Goal: Navigation & Orientation: Find specific page/section

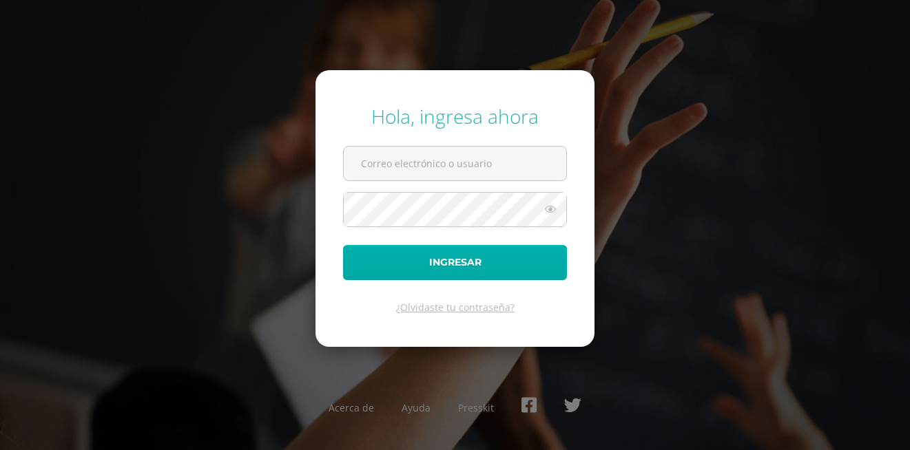
type input "[EMAIL_ADDRESS][PERSON_NAME][DOMAIN_NAME]"
click at [446, 262] on button "Ingresar" at bounding box center [455, 262] width 224 height 35
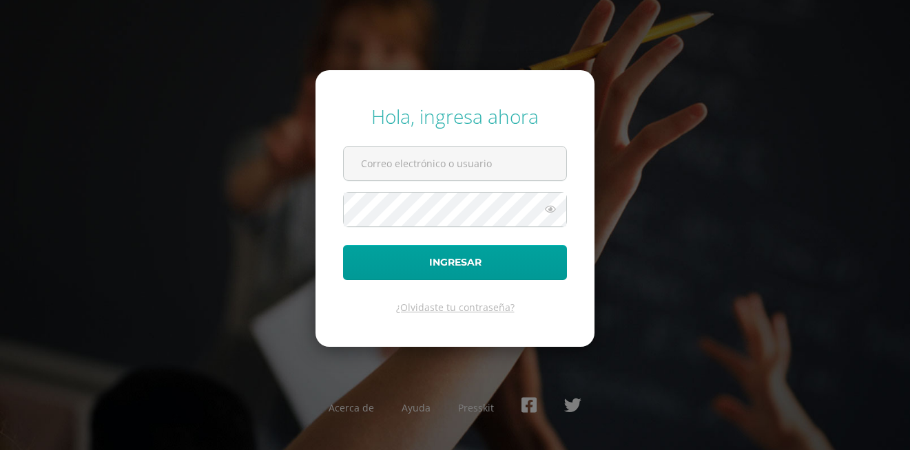
type input "[EMAIL_ADDRESS][PERSON_NAME][DOMAIN_NAME]"
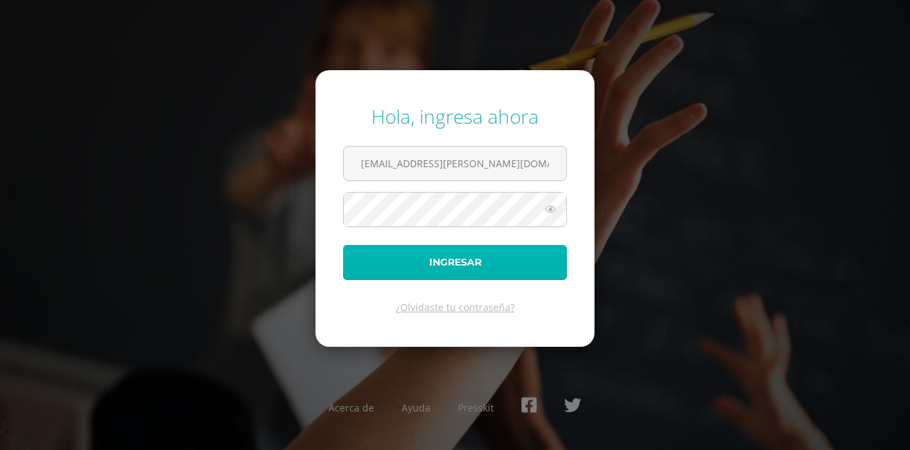
click at [446, 262] on button "Ingresar" at bounding box center [455, 262] width 224 height 35
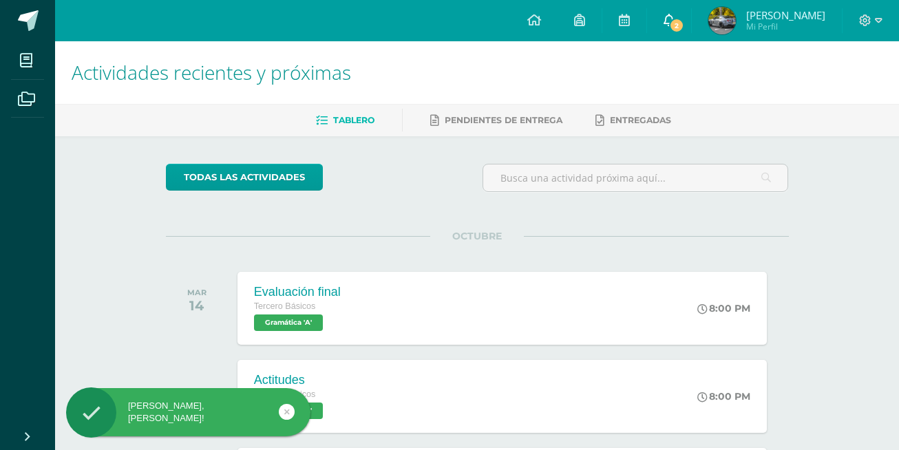
click at [680, 30] on span "2" at bounding box center [676, 25] width 15 height 15
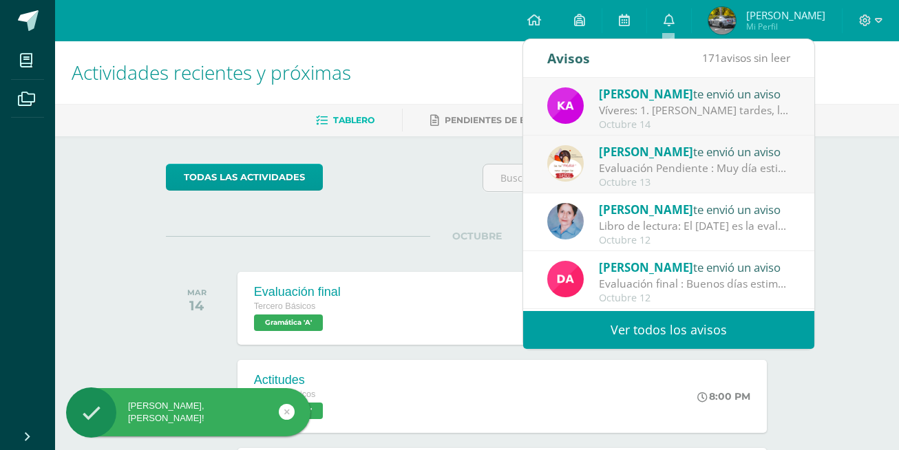
click at [645, 114] on div "Víveres: 1. Buenas tardes, les recuerdo que mañana es el último día para recibi…" at bounding box center [694, 111] width 191 height 16
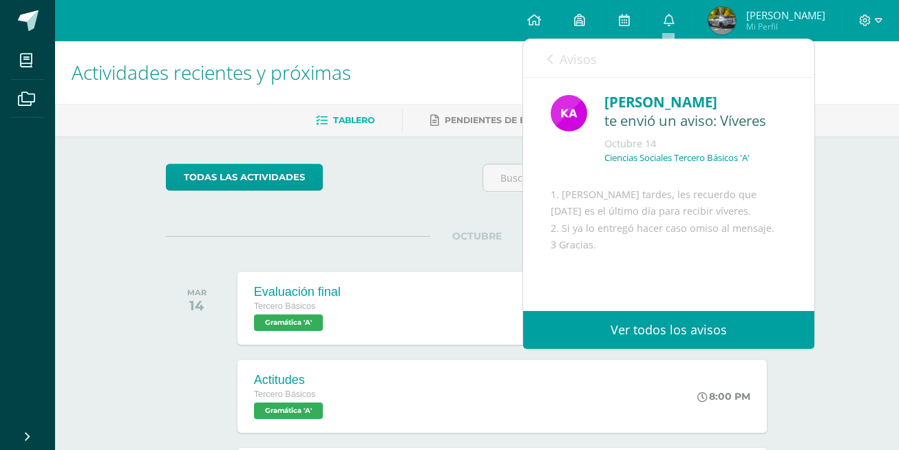
scroll to position [92, 0]
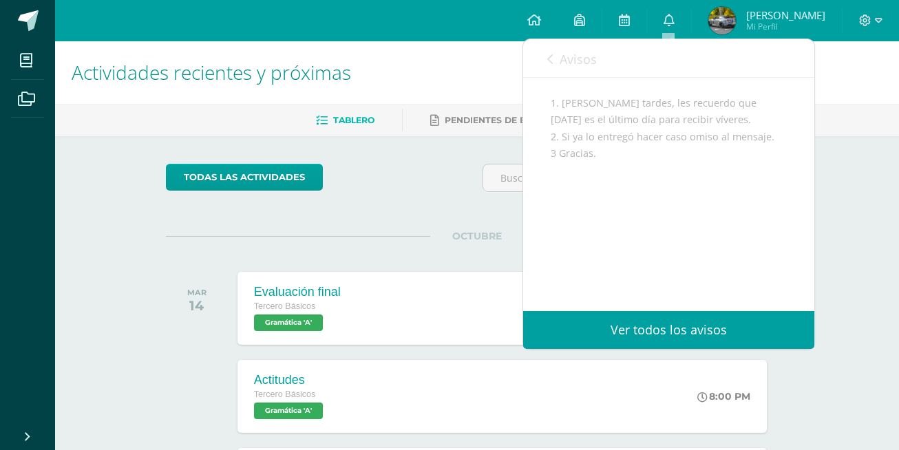
click at [561, 72] on link "Avisos" at bounding box center [573, 58] width 50 height 39
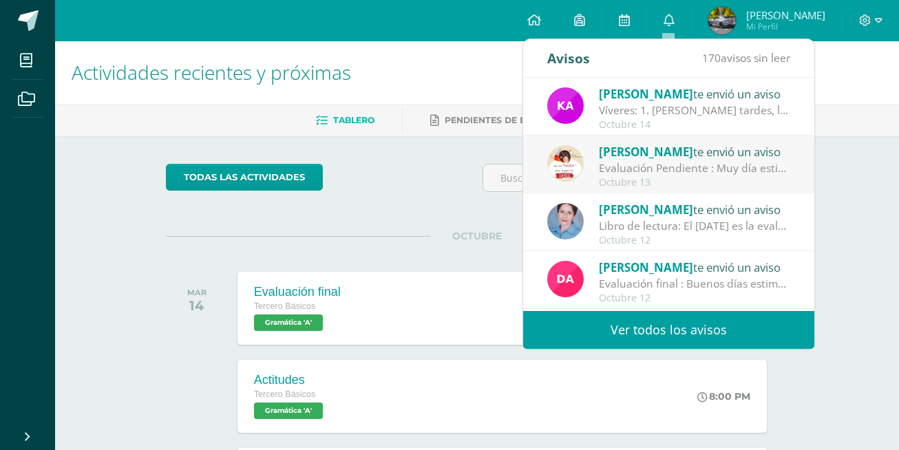
click at [629, 192] on div "Ericka Palma te envió un aviso Evaluación Pendiente : Muy día estimados padres …" at bounding box center [668, 165] width 291 height 58
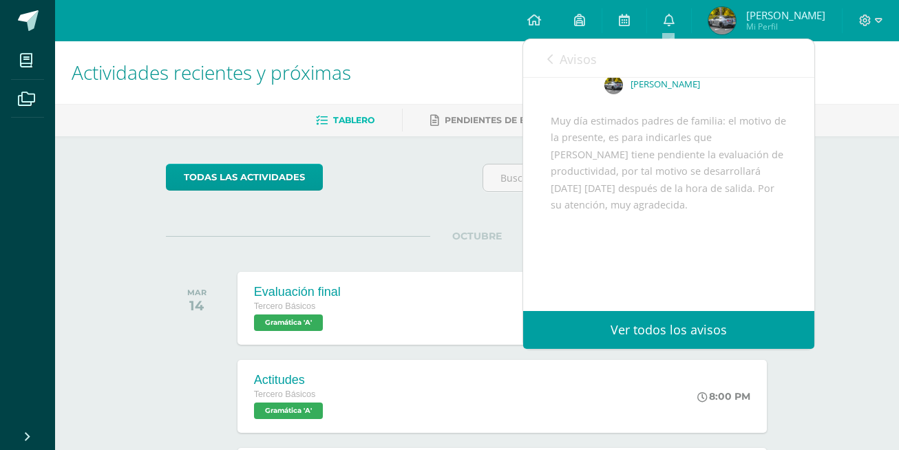
click at [581, 63] on span "Avisos" at bounding box center [578, 59] width 37 height 17
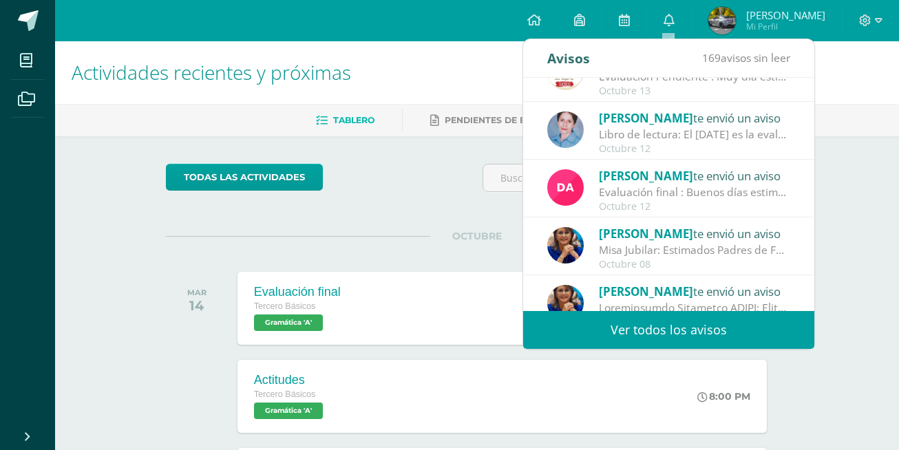
click at [436, 138] on div "todas las Actividades No tienes actividades Échale un vistazo a los demás perío…" at bounding box center [477, 456] width 678 height 640
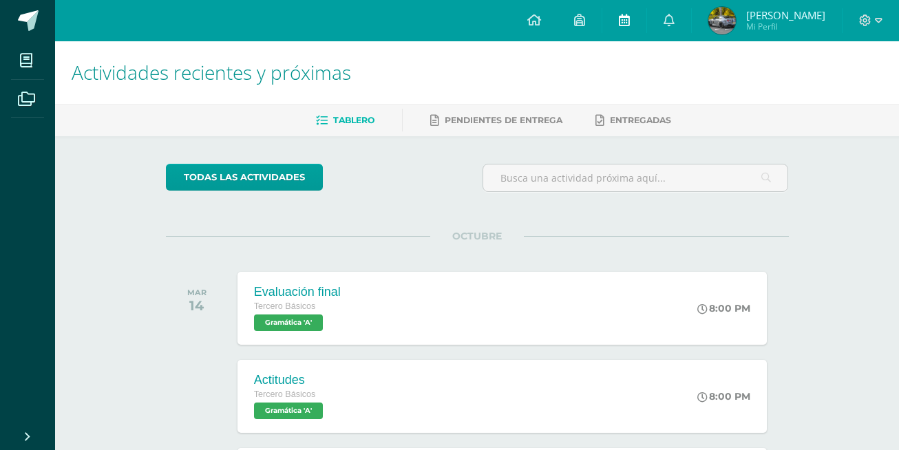
click at [628, 33] on link at bounding box center [625, 20] width 44 height 41
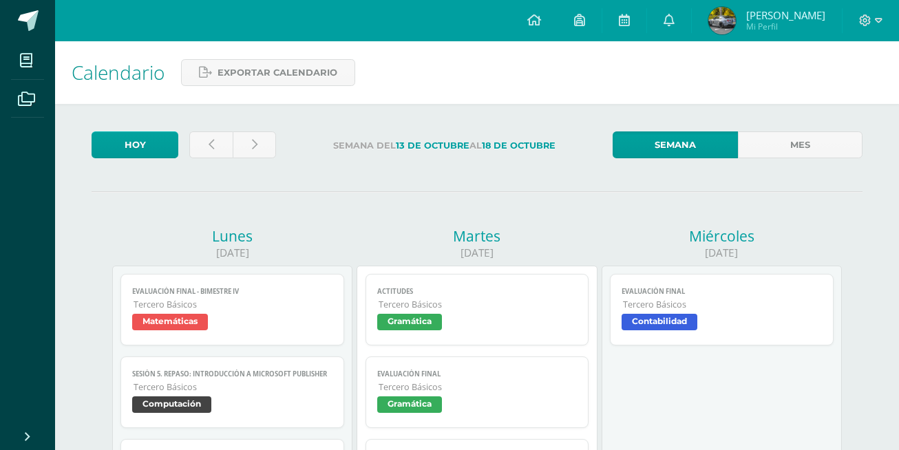
click at [794, 95] on div "Calendario Exportar calendario" at bounding box center [477, 72] width 844 height 63
